Goal: Find specific page/section: Find specific page/section

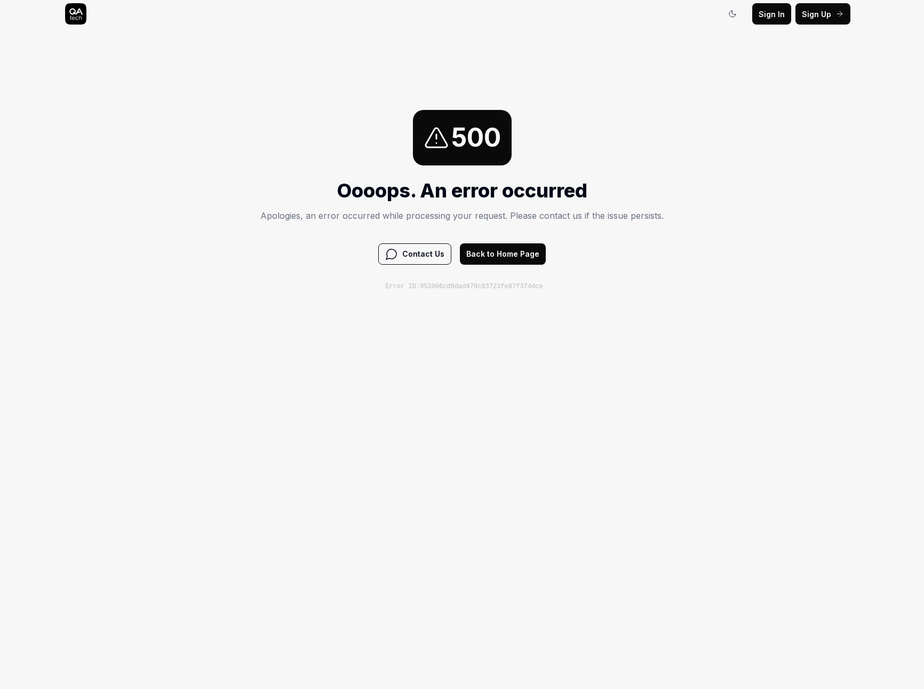
drag, startPoint x: 299, startPoint y: 186, endPoint x: 464, endPoint y: 261, distance: 181.5
click at [299, 187] on h1 "Oooops. An error occurred" at bounding box center [462, 190] width 404 height 29
click at [500, 254] on button "Back to Home Page" at bounding box center [503, 253] width 86 height 21
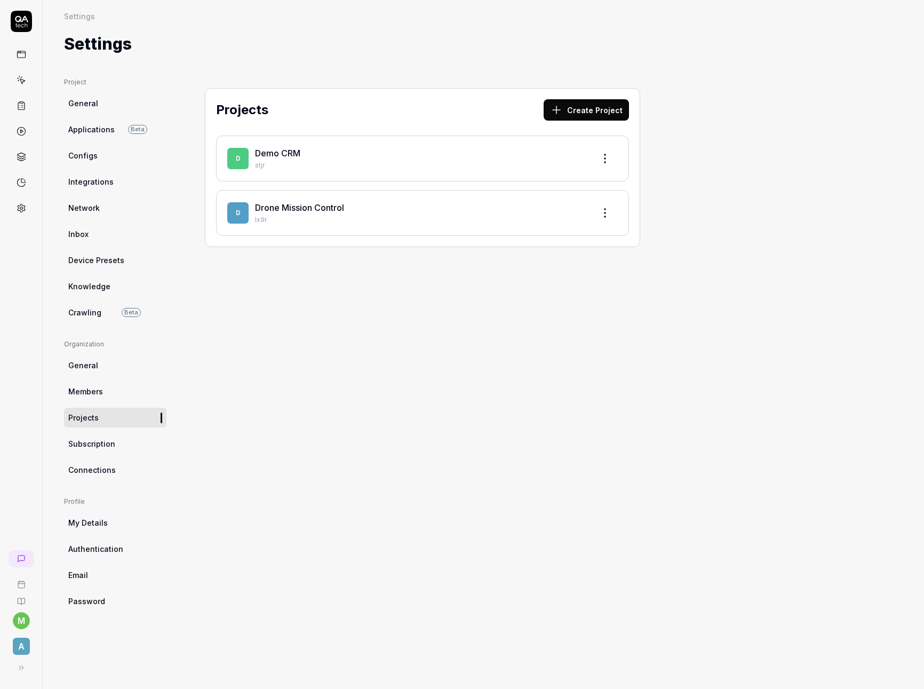
click at [306, 412] on div "Projects Create Project D Demo CRM stjr D Drone Mission Control Ix9r" at bounding box center [423, 372] width 478 height 590
click at [27, 83] on link at bounding box center [21, 79] width 19 height 19
